Goal: Task Accomplishment & Management: Use online tool/utility

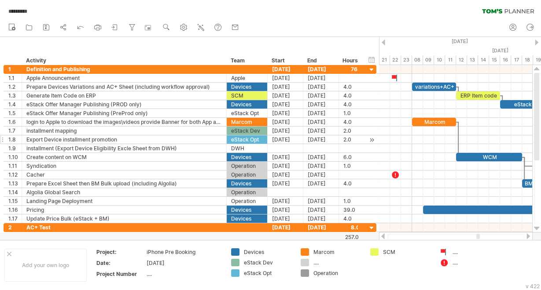
drag, startPoint x: 670, startPoint y: 0, endPoint x: 179, endPoint y: 142, distance: 510.9
click at [179, 142] on div "Export Device installment promotion" at bounding box center [123, 139] width 195 height 8
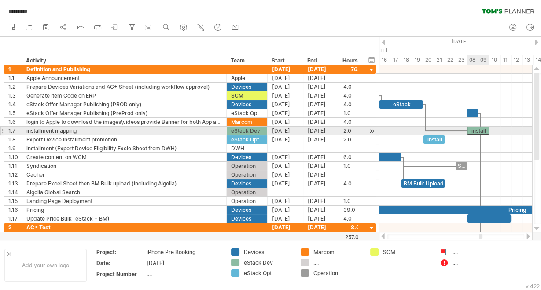
drag, startPoint x: 434, startPoint y: 131, endPoint x: 479, endPoint y: 128, distance: 45.4
click at [479, 128] on div "install" at bounding box center [478, 131] width 22 height 8
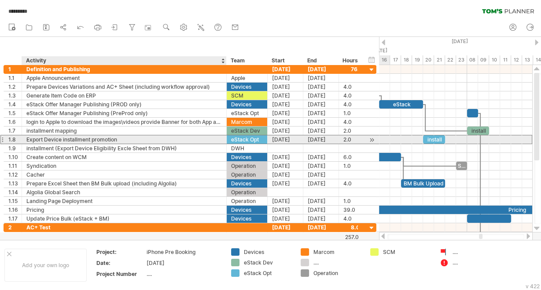
click at [196, 135] on div "Export Device installment promotion" at bounding box center [123, 139] width 195 height 8
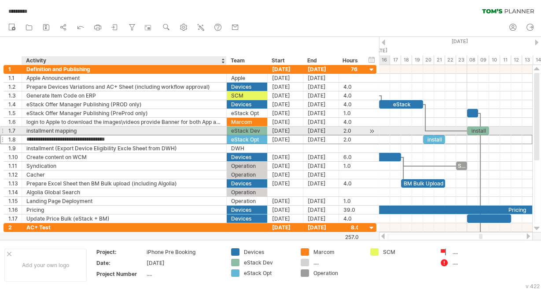
click at [125, 129] on div "installment mapping" at bounding box center [123, 131] width 195 height 8
click at [125, 129] on input "**********" at bounding box center [123, 131] width 195 height 8
type input "**********"
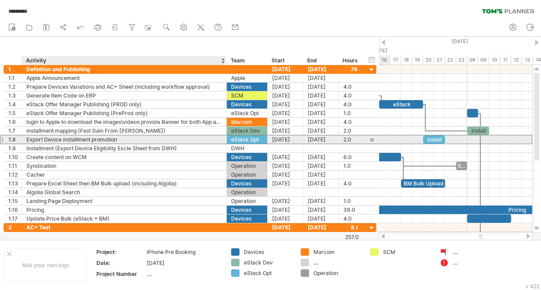
click at [120, 140] on div "Export Device installment promotion" at bounding box center [123, 139] width 195 height 8
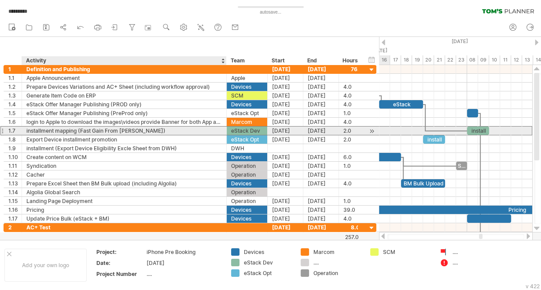
click at [185, 128] on div "installment mapping (Fast Gain From [PERSON_NAME])" at bounding box center [123, 131] width 195 height 8
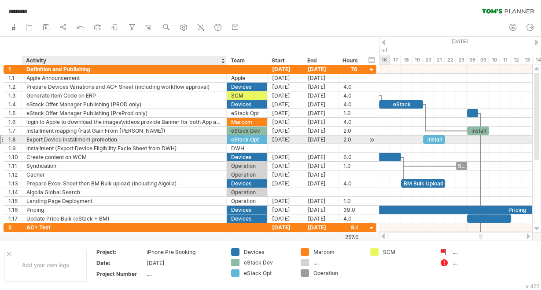
click at [185, 139] on div "Export Device installment promotion" at bounding box center [123, 139] width 195 height 8
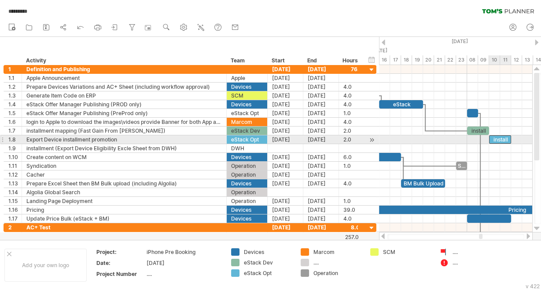
drag, startPoint x: 437, startPoint y: 138, endPoint x: 501, endPoint y: 137, distance: 64.2
click at [501, 137] on div "install" at bounding box center [500, 139] width 22 height 8
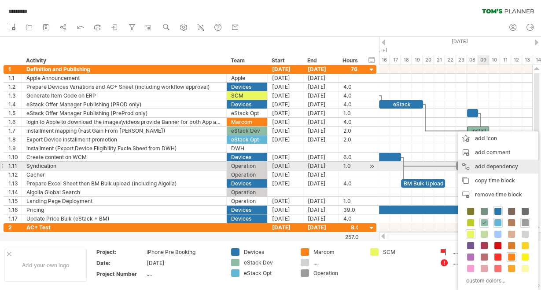
click at [488, 167] on div "add dependency You can use dependencies when you require tasks to be done in a …" at bounding box center [497, 167] width 80 height 14
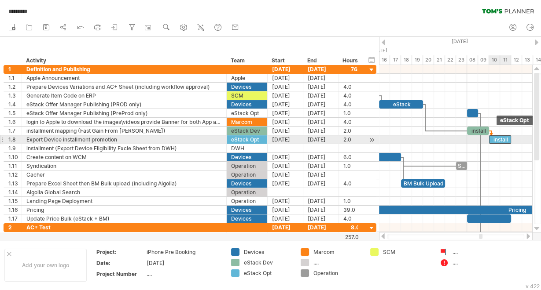
click at [501, 137] on div "install" at bounding box center [500, 139] width 22 height 8
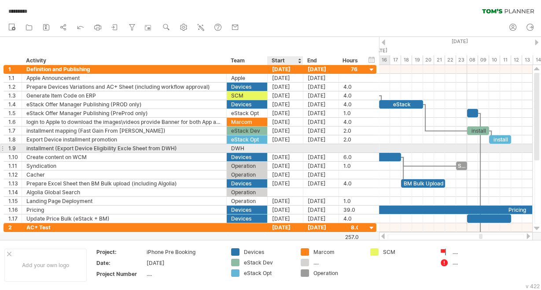
click at [280, 146] on div at bounding box center [285, 148] width 36 height 8
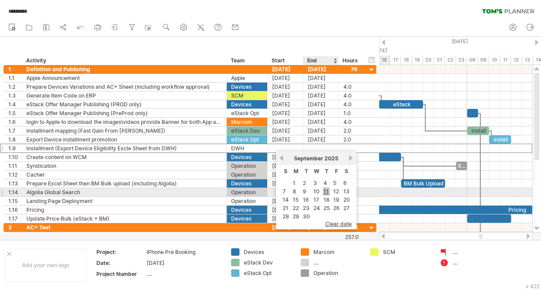
click at [324, 190] on link "11" at bounding box center [325, 191] width 7 height 8
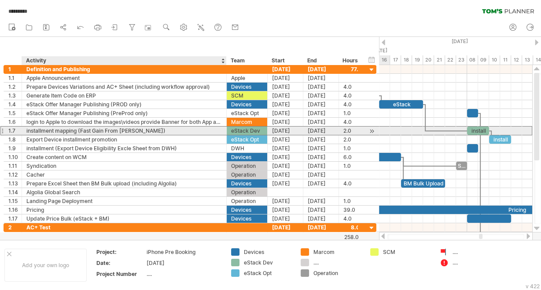
click at [96, 132] on div "installment mapping (Fast Gain From [PERSON_NAME])" at bounding box center [123, 131] width 195 height 8
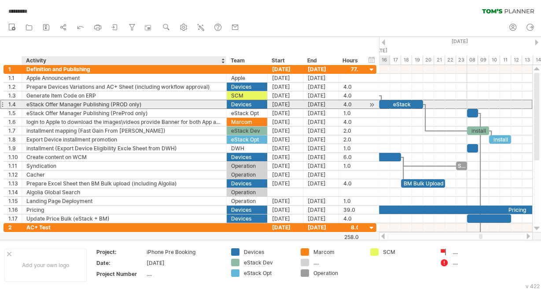
click at [79, 104] on div "eStack Offer Manager Publishing (PROD only)" at bounding box center [123, 104] width 195 height 8
click at [138, 103] on input "**********" at bounding box center [123, 104] width 195 height 8
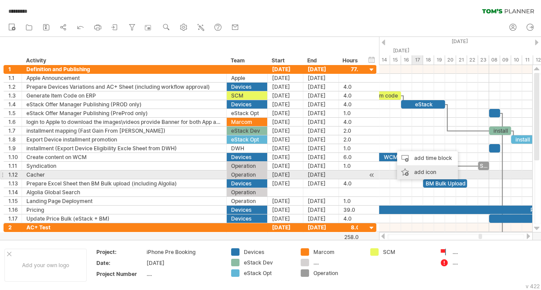
click at [426, 174] on div "add icon" at bounding box center [427, 172] width 61 height 14
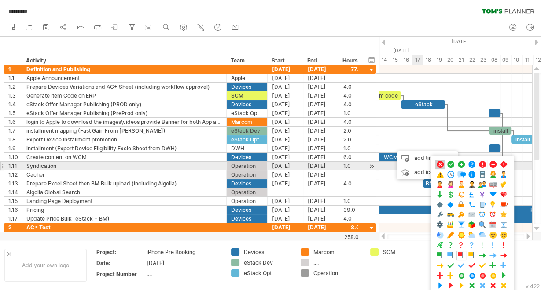
click at [441, 164] on span at bounding box center [439, 165] width 9 height 8
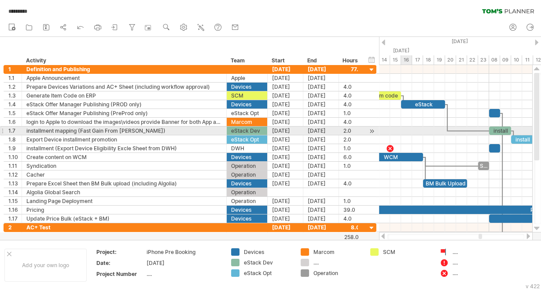
click at [403, 132] on div at bounding box center [455, 131] width 153 height 9
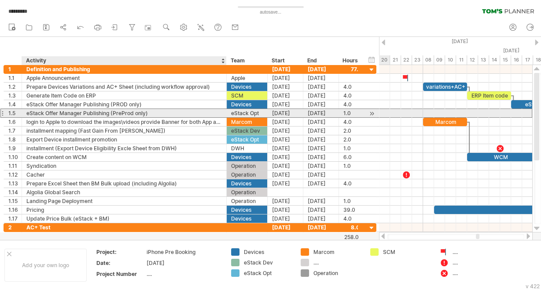
click at [113, 112] on div "eStack Offer Manager Publishing (PreProd only)" at bounding box center [123, 113] width 195 height 8
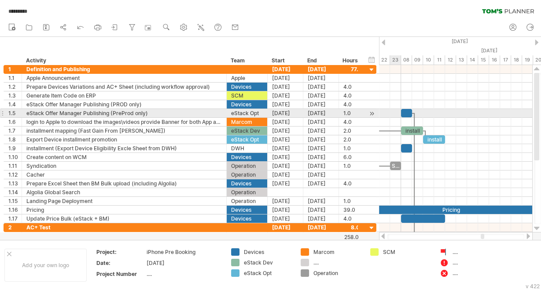
click at [392, 113] on div at bounding box center [455, 113] width 153 height 9
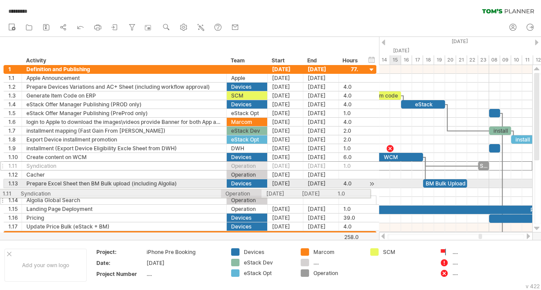
drag, startPoint x: 13, startPoint y: 163, endPoint x: 4, endPoint y: 192, distance: 30.2
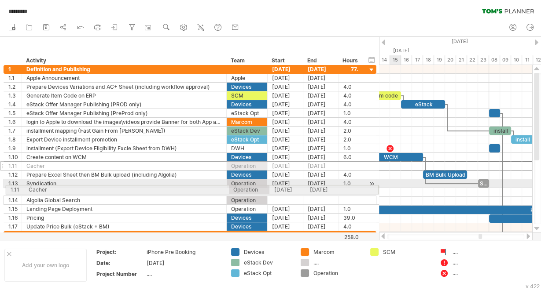
drag, startPoint x: 2, startPoint y: 165, endPoint x: 2, endPoint y: 188, distance: 23.3
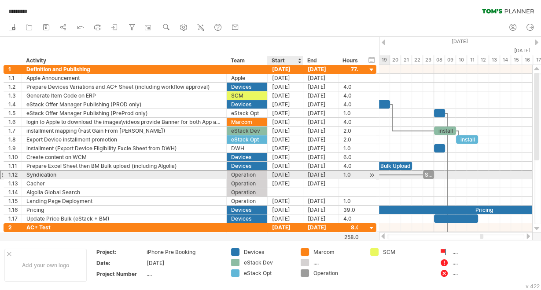
click at [279, 172] on div "[DATE]" at bounding box center [285, 175] width 36 height 8
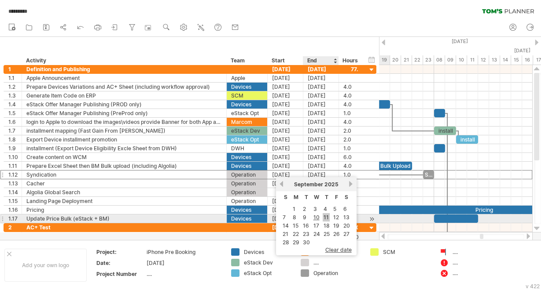
click at [325, 215] on link "11" at bounding box center [325, 217] width 7 height 8
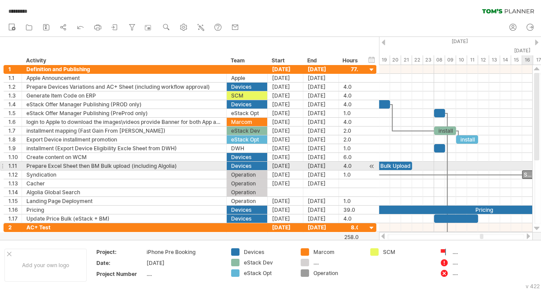
drag, startPoint x: 439, startPoint y: 171, endPoint x: 527, endPoint y: 169, distance: 87.5
click at [527, 171] on div "Syn" at bounding box center [527, 175] width 11 height 8
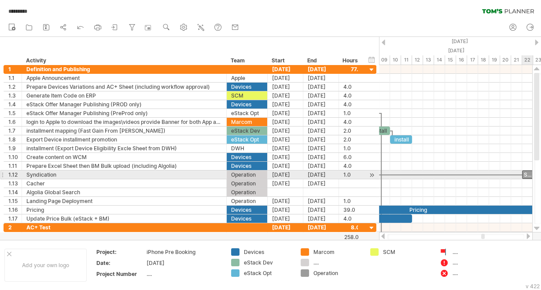
drag, startPoint x: 461, startPoint y: 172, endPoint x: 527, endPoint y: 172, distance: 66.0
click at [527, 172] on div "Syn" at bounding box center [527, 175] width 11 height 8
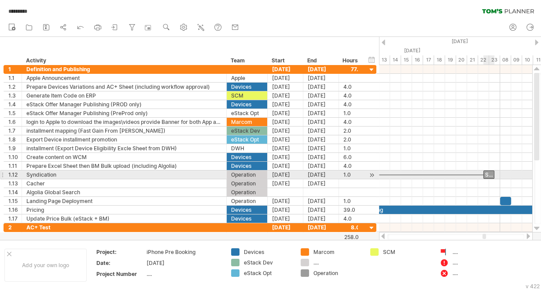
drag, startPoint x: 485, startPoint y: 172, endPoint x: 493, endPoint y: 172, distance: 7.9
click at [493, 172] on div "Syn" at bounding box center [488, 175] width 11 height 8
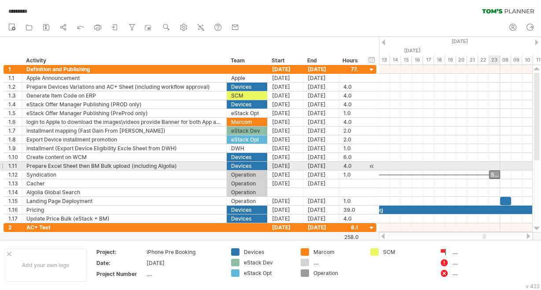
drag, startPoint x: 490, startPoint y: 170, endPoint x: 498, endPoint y: 170, distance: 7.5
click at [498, 171] on div "Syn" at bounding box center [494, 175] width 11 height 8
click at [465, 197] on div at bounding box center [455, 201] width 153 height 9
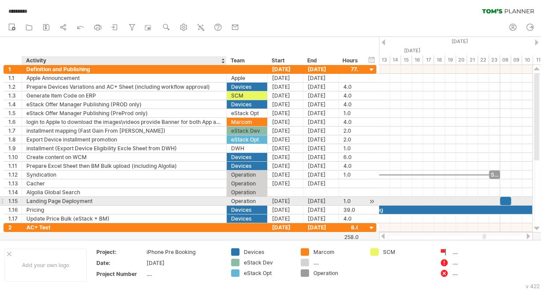
click at [115, 199] on div "Landing Page Deployment" at bounding box center [123, 201] width 195 height 8
click at [115, 199] on input "**********" at bounding box center [123, 201] width 195 height 8
type input "**********"
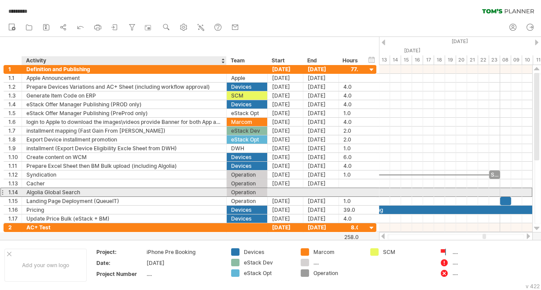
click at [151, 191] on div "Algolia Global Search" at bounding box center [123, 192] width 195 height 8
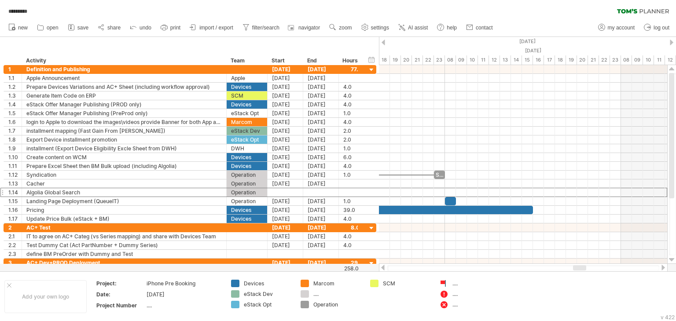
drag, startPoint x: 538, startPoint y: 0, endPoint x: 405, endPoint y: 176, distance: 220.0
click at [405, 176] on div at bounding box center [319, 175] width 228 height 3
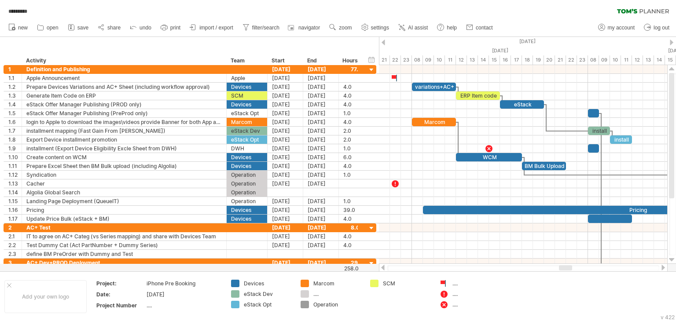
drag, startPoint x: 581, startPoint y: 267, endPoint x: 567, endPoint y: 267, distance: 14.1
click at [567, 267] on div at bounding box center [565, 267] width 13 height 5
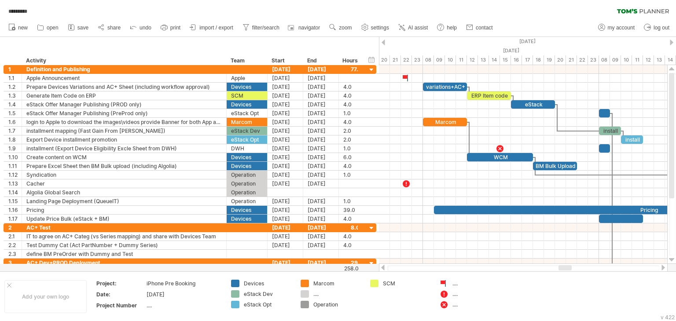
click at [567, 267] on div at bounding box center [564, 267] width 13 height 5
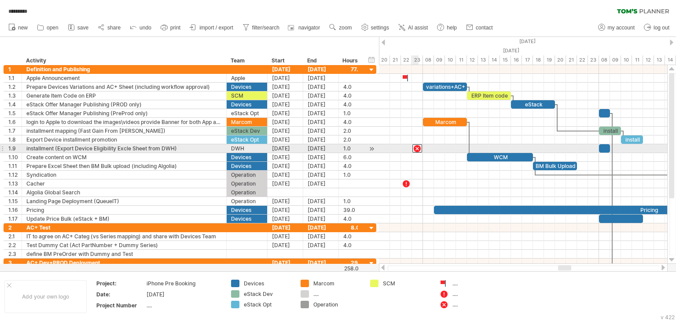
drag, startPoint x: 500, startPoint y: 146, endPoint x: 419, endPoint y: 145, distance: 80.5
click at [419, 145] on div at bounding box center [417, 148] width 10 height 8
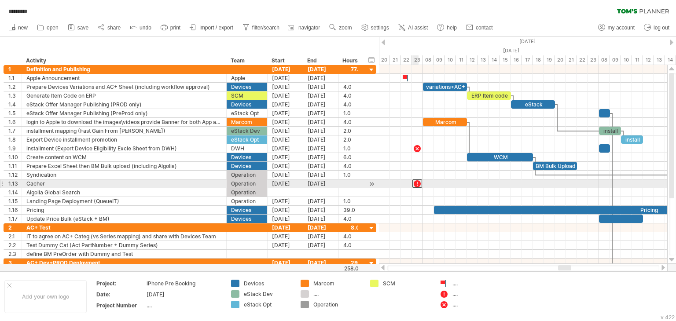
drag, startPoint x: 405, startPoint y: 182, endPoint x: 415, endPoint y: 184, distance: 10.8
click at [415, 184] on div at bounding box center [417, 183] width 10 height 8
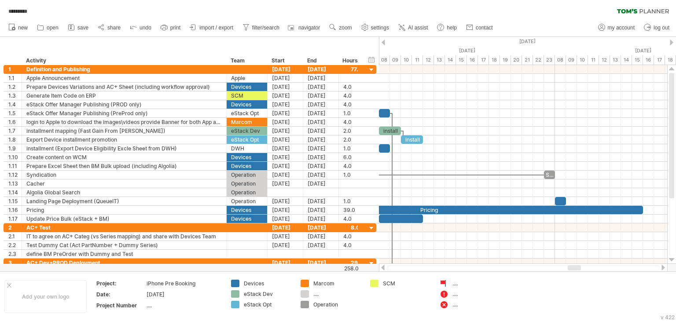
drag, startPoint x: 563, startPoint y: 266, endPoint x: 573, endPoint y: 265, distance: 9.7
click at [573, 265] on div at bounding box center [573, 267] width 13 height 5
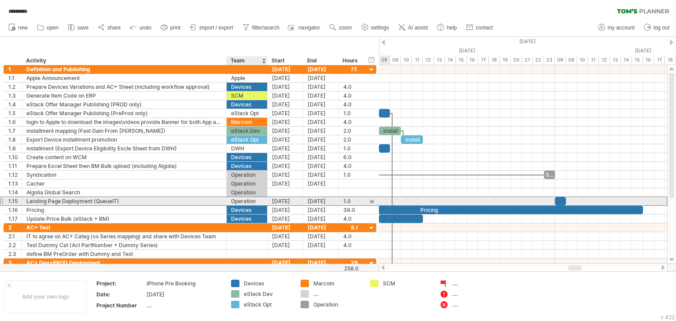
click at [236, 201] on div "Operation" at bounding box center [247, 201] width 32 height 8
click at [561, 200] on div at bounding box center [560, 201] width 11 height 8
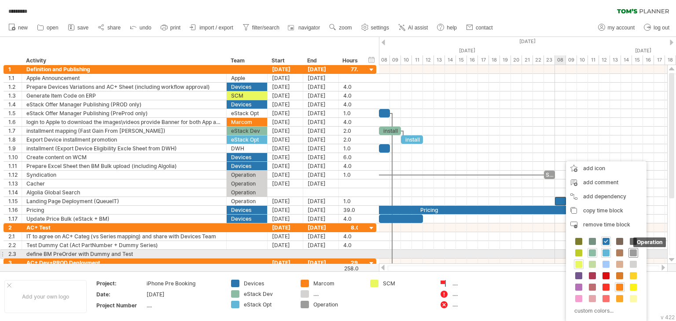
click at [630, 252] on span at bounding box center [632, 252] width 7 height 7
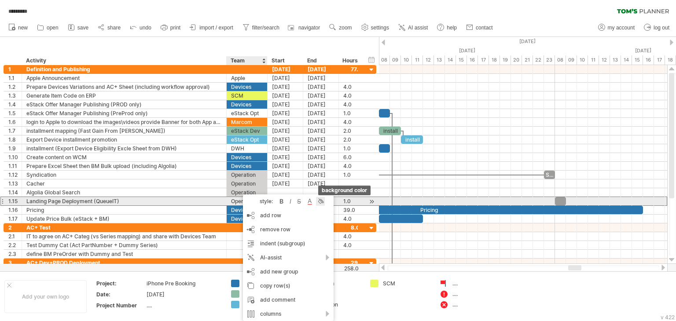
click at [322, 203] on div at bounding box center [320, 201] width 9 height 9
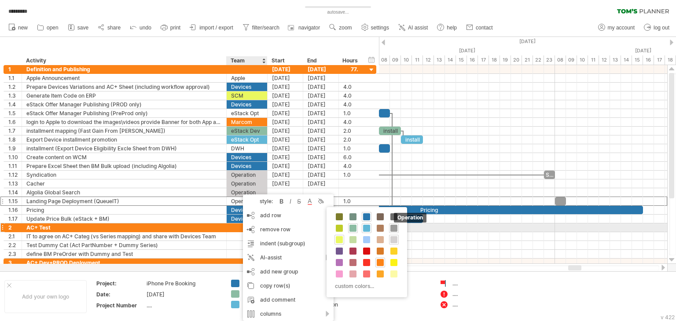
click at [392, 227] on span at bounding box center [393, 228] width 7 height 7
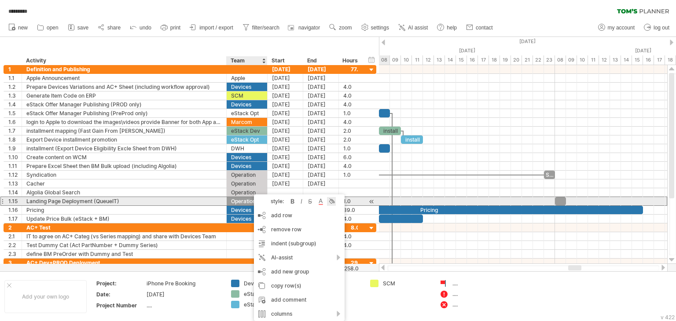
click at [332, 199] on div at bounding box center [331, 201] width 9 height 9
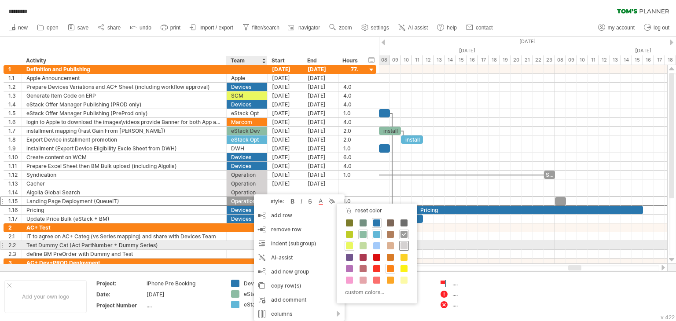
click at [402, 245] on span at bounding box center [403, 245] width 7 height 7
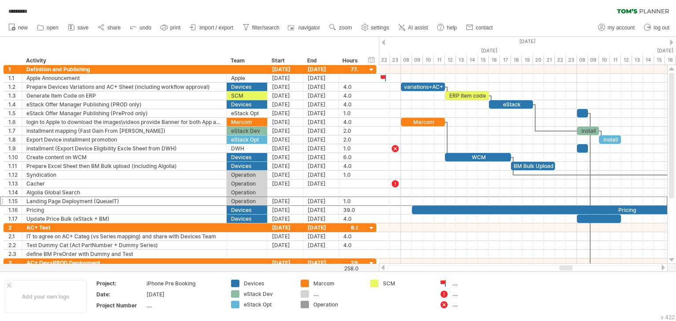
drag, startPoint x: 574, startPoint y: 268, endPoint x: 565, endPoint y: 267, distance: 8.9
click at [565, 267] on div at bounding box center [565, 267] width 13 height 5
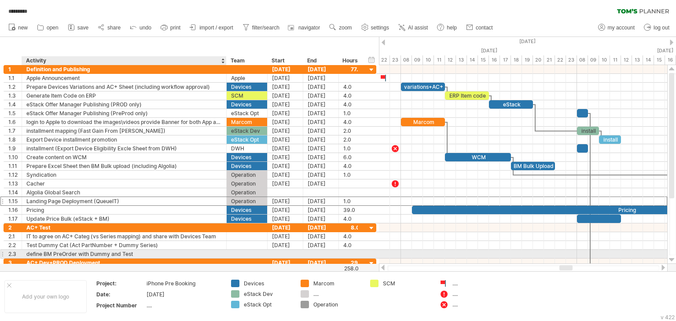
click at [112, 251] on div "define BM PreOrder with Dummy and Test" at bounding box center [123, 254] width 195 height 8
click at [112, 251] on input "**********" at bounding box center [123, 254] width 195 height 8
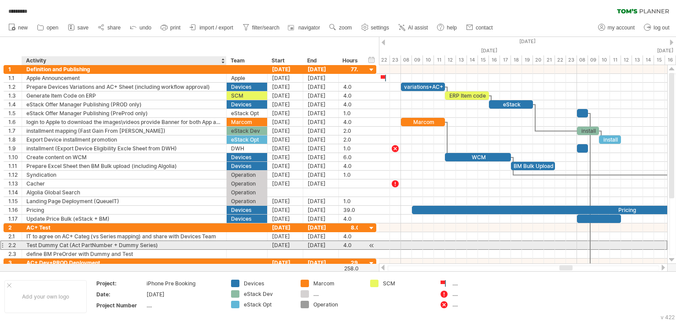
click at [160, 243] on div "Test Dummy Cat (Act PartNumber + Dummy Series)" at bounding box center [123, 245] width 195 height 8
click at [160, 243] on input "**********" at bounding box center [123, 245] width 195 height 8
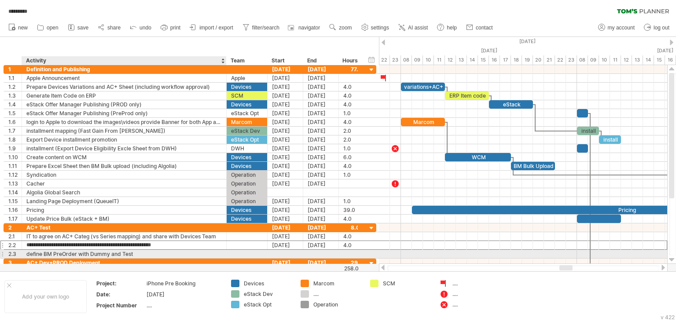
click at [143, 252] on div "define BM PreOrder with Dummy and Test" at bounding box center [123, 254] width 195 height 8
click at [143, 252] on input "**********" at bounding box center [123, 254] width 195 height 8
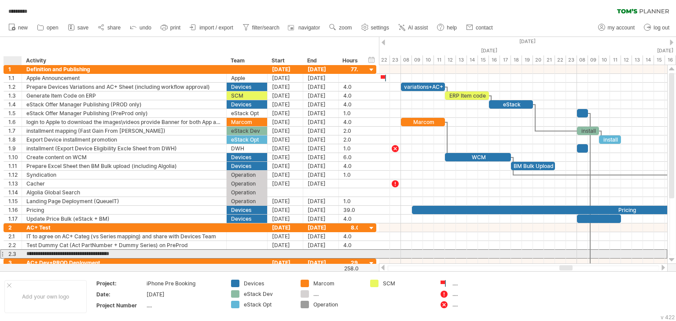
drag, startPoint x: 143, startPoint y: 251, endPoint x: 26, endPoint y: 253, distance: 117.0
click at [26, 253] on input "**********" at bounding box center [123, 254] width 195 height 8
click at [66, 252] on input "**********" at bounding box center [123, 254] width 195 height 8
drag, startPoint x: 76, startPoint y: 252, endPoint x: 54, endPoint y: 251, distance: 22.0
click at [54, 251] on input "**********" at bounding box center [123, 254] width 195 height 8
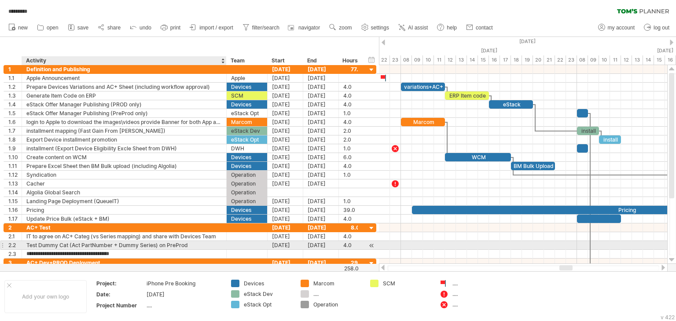
click at [69, 245] on div "Test Dummy Cat (Act PartNumber + Dummy Series) on PreProd" at bounding box center [123, 245] width 195 height 8
click at [69, 245] on input "**********" at bounding box center [123, 245] width 195 height 8
paste input "********"
type input "**********"
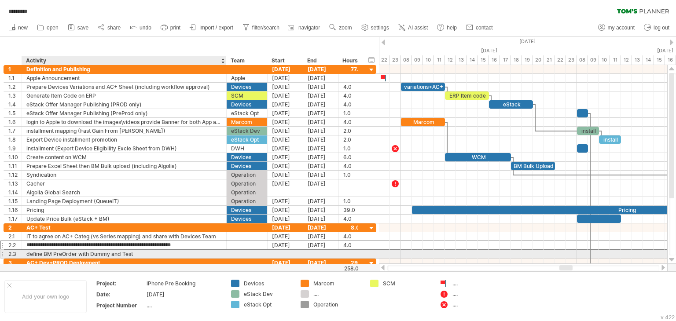
click at [135, 252] on div "define BM PreOrder with Dummy and Test" at bounding box center [123, 254] width 195 height 8
click at [135, 252] on input "**********" at bounding box center [123, 254] width 195 height 8
type input "**********"
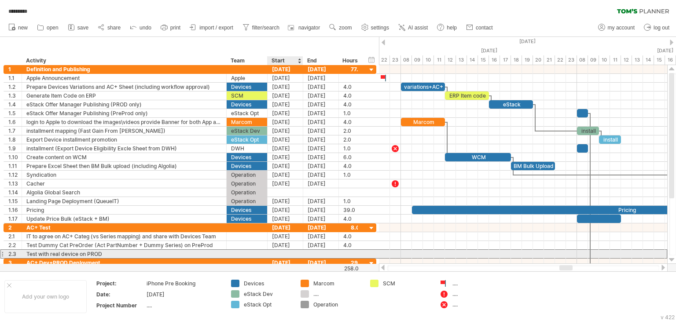
click at [282, 250] on div at bounding box center [285, 254] width 36 height 8
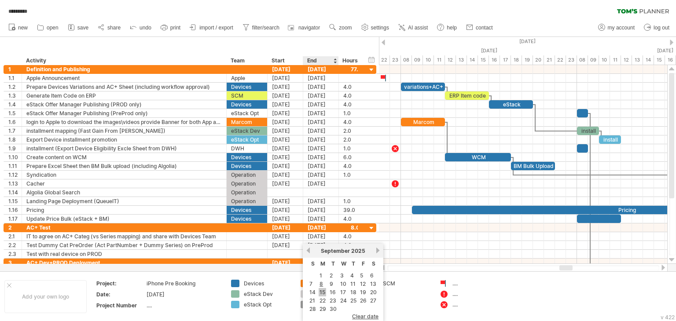
click at [321, 291] on link "15" at bounding box center [321, 292] width 7 height 8
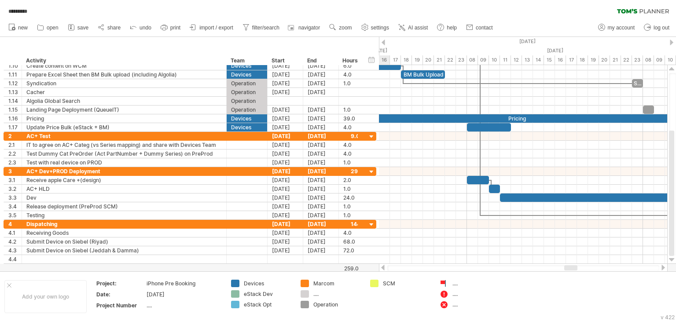
drag, startPoint x: 563, startPoint y: 268, endPoint x: 568, endPoint y: 267, distance: 4.9
click at [568, 267] on div at bounding box center [570, 267] width 13 height 5
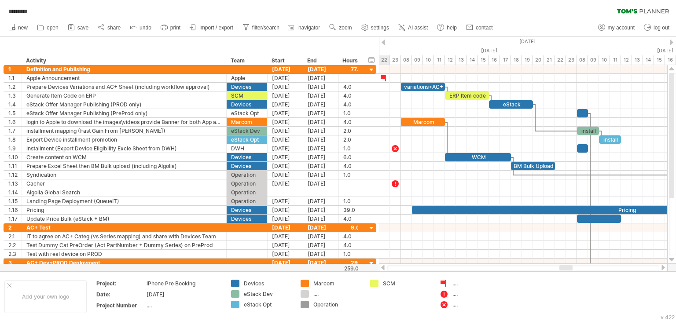
drag, startPoint x: 569, startPoint y: 269, endPoint x: 564, endPoint y: 268, distance: 4.9
click at [564, 268] on div at bounding box center [565, 267] width 13 height 5
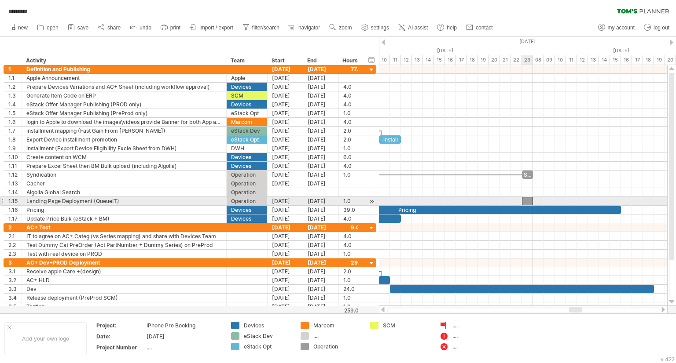
drag, startPoint x: 535, startPoint y: 198, endPoint x: 525, endPoint y: 199, distance: 10.1
click at [525, 199] on div at bounding box center [527, 201] width 11 height 8
drag, startPoint x: 528, startPoint y: 201, endPoint x: 539, endPoint y: 200, distance: 11.5
click at [539, 200] on div at bounding box center [538, 201] width 11 height 8
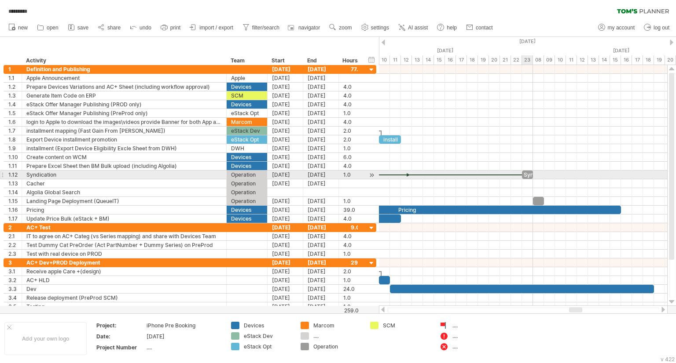
click at [528, 173] on div "Syn" at bounding box center [527, 175] width 11 height 8
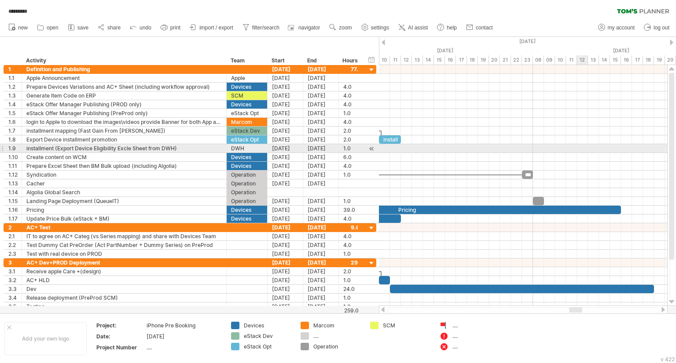
click at [579, 152] on div at bounding box center [523, 148] width 288 height 9
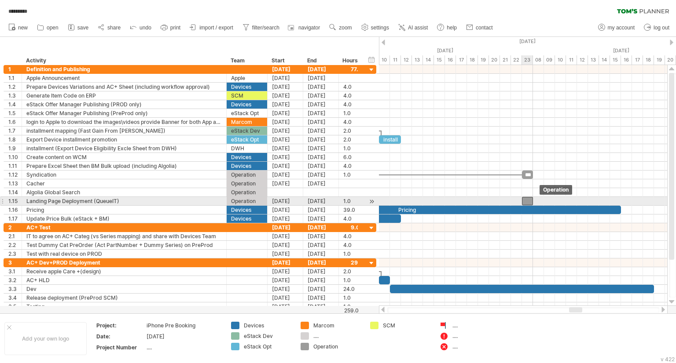
drag, startPoint x: 538, startPoint y: 199, endPoint x: 529, endPoint y: 199, distance: 8.8
click at [529, 199] on div at bounding box center [527, 201] width 11 height 8
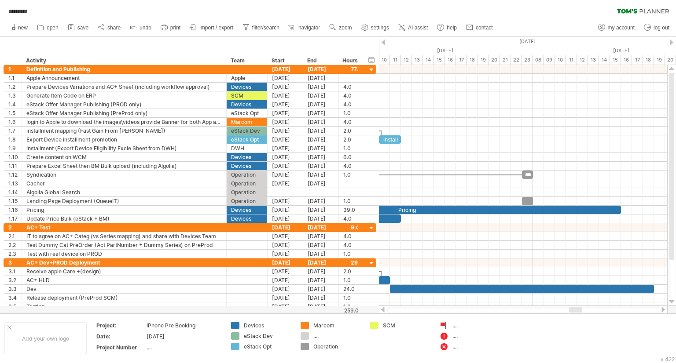
click at [663, 311] on div at bounding box center [662, 310] width 7 height 6
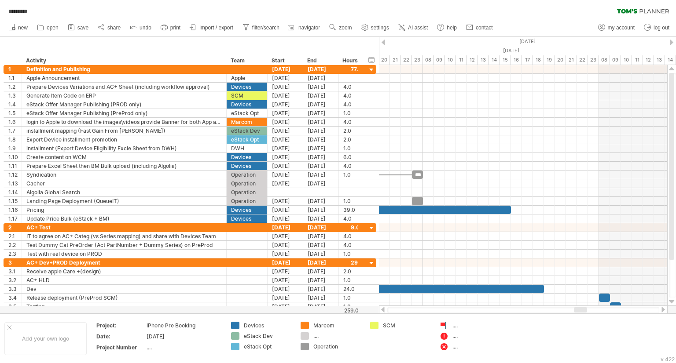
click at [663, 311] on div at bounding box center [662, 310] width 7 height 6
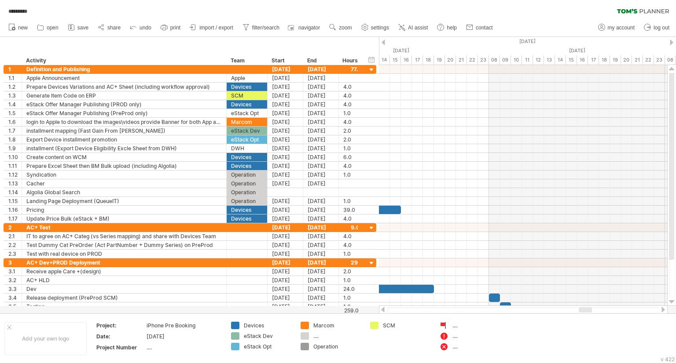
click at [382, 308] on div at bounding box center [382, 310] width 7 height 6
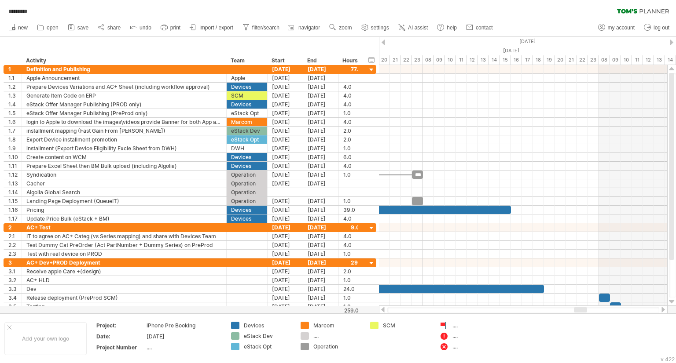
click at [382, 308] on div at bounding box center [382, 310] width 7 height 6
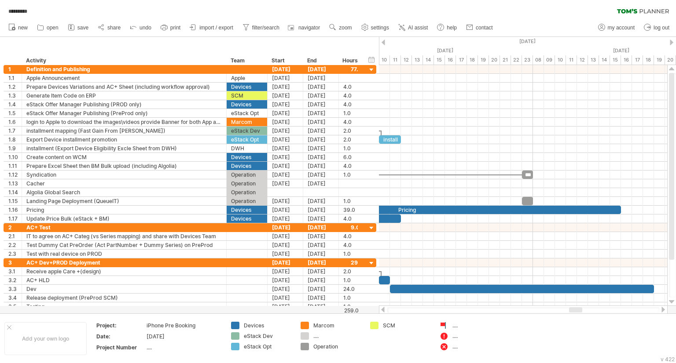
click at [662, 310] on div at bounding box center [662, 310] width 7 height 6
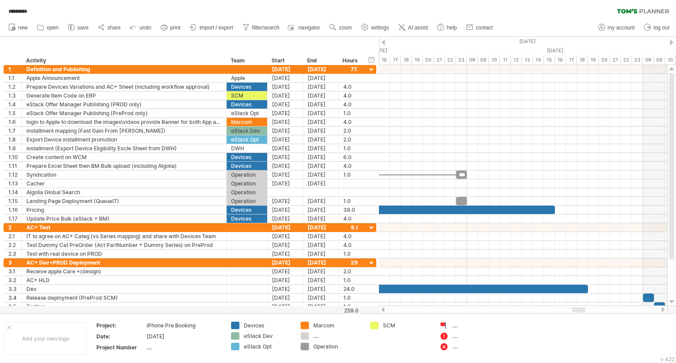
click at [580, 311] on div at bounding box center [578, 309] width 13 height 5
